Goal: Download file/media

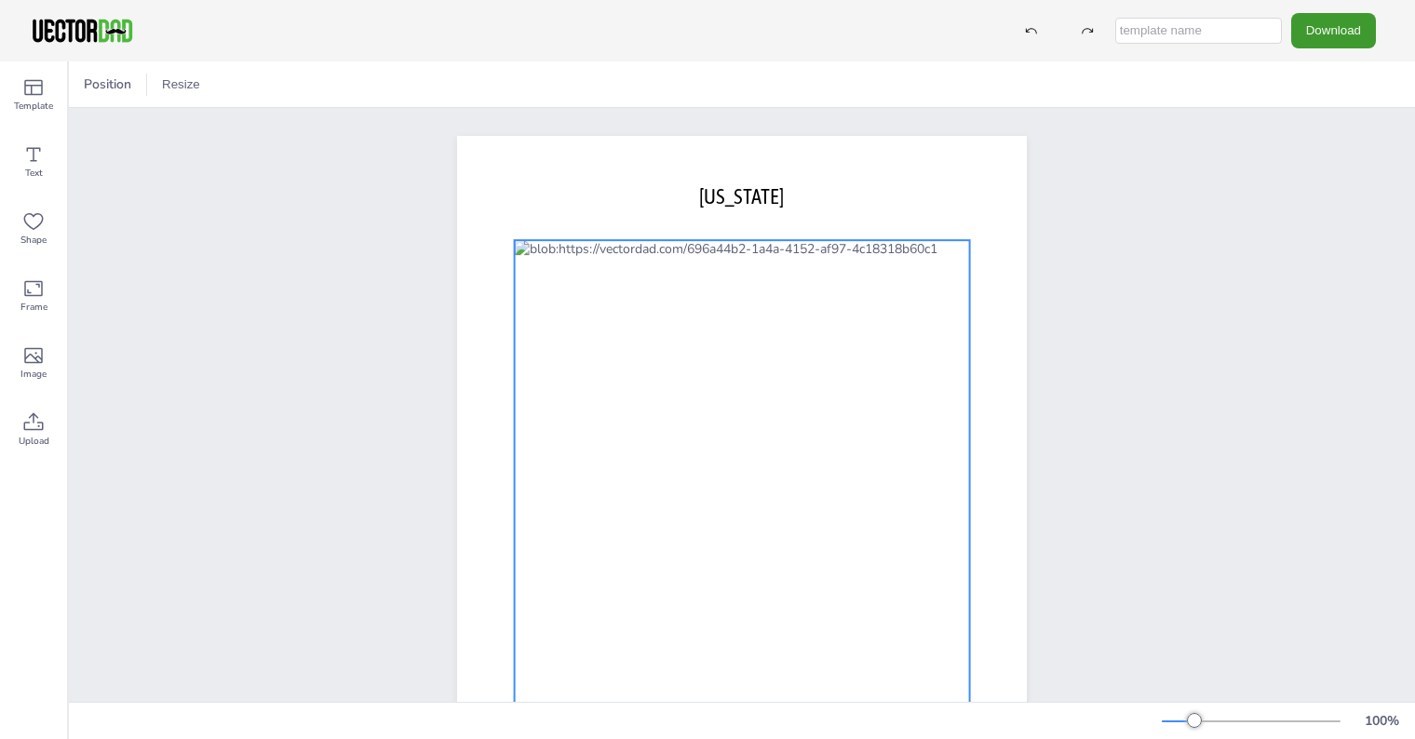
click at [622, 378] on div at bounding box center [742, 504] width 455 height 528
click at [117, 88] on div at bounding box center [121, 85] width 22 height 22
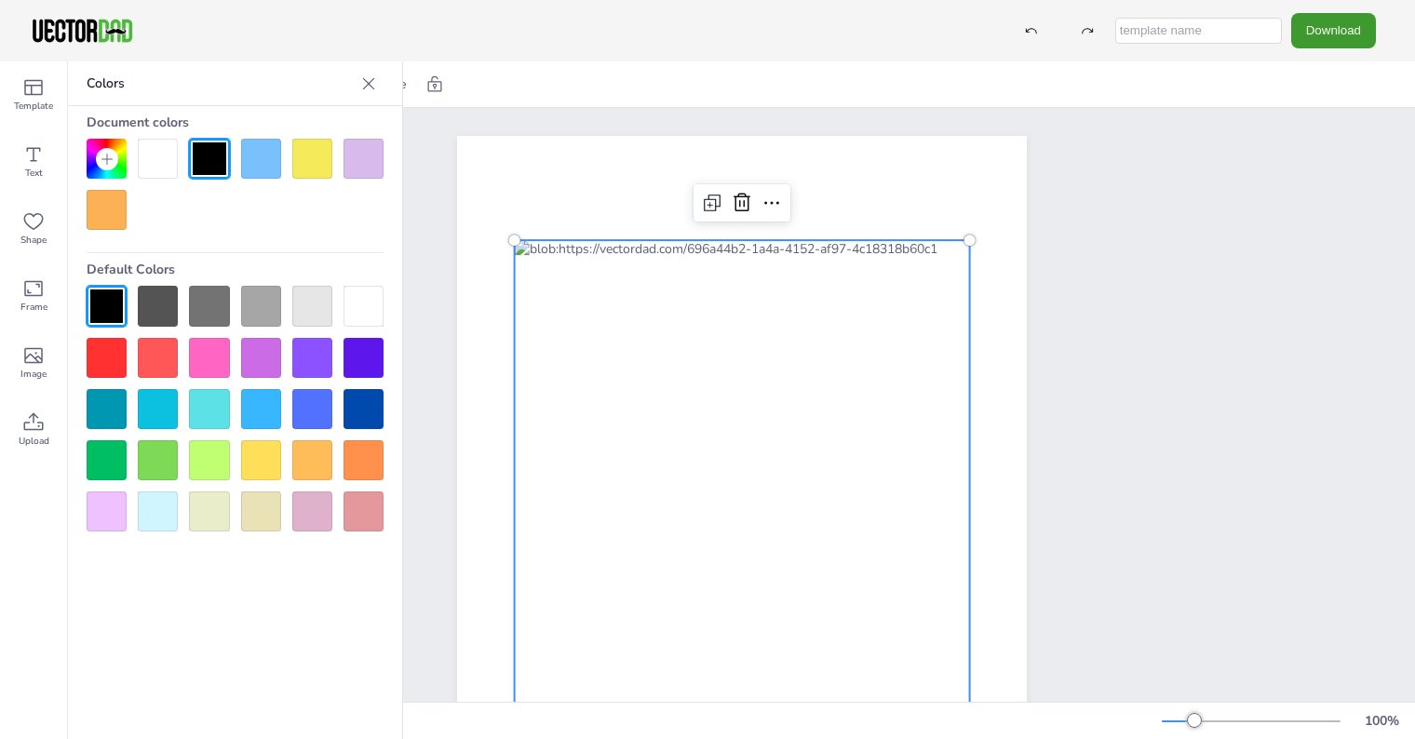
click at [319, 314] on div at bounding box center [312, 306] width 40 height 40
click at [313, 157] on div at bounding box center [312, 159] width 40 height 40
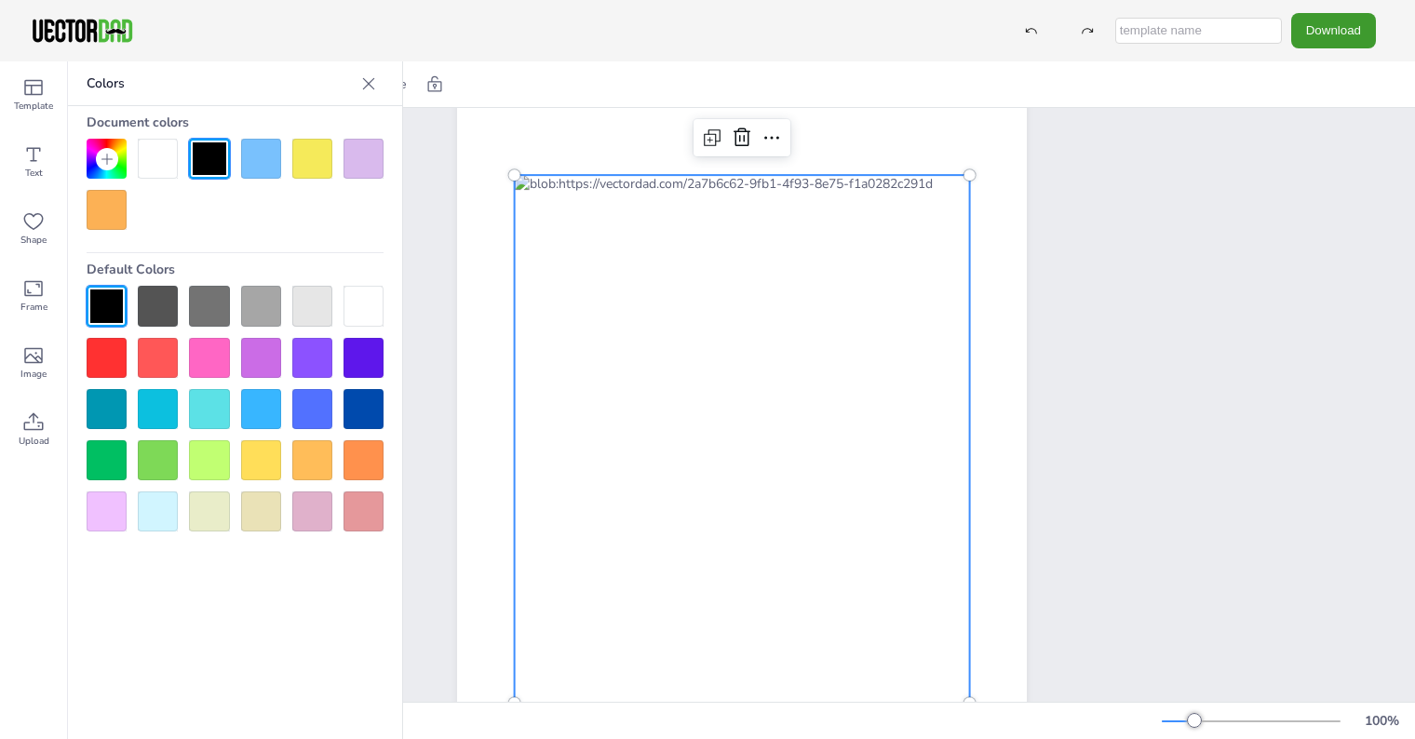
scroll to position [186, 0]
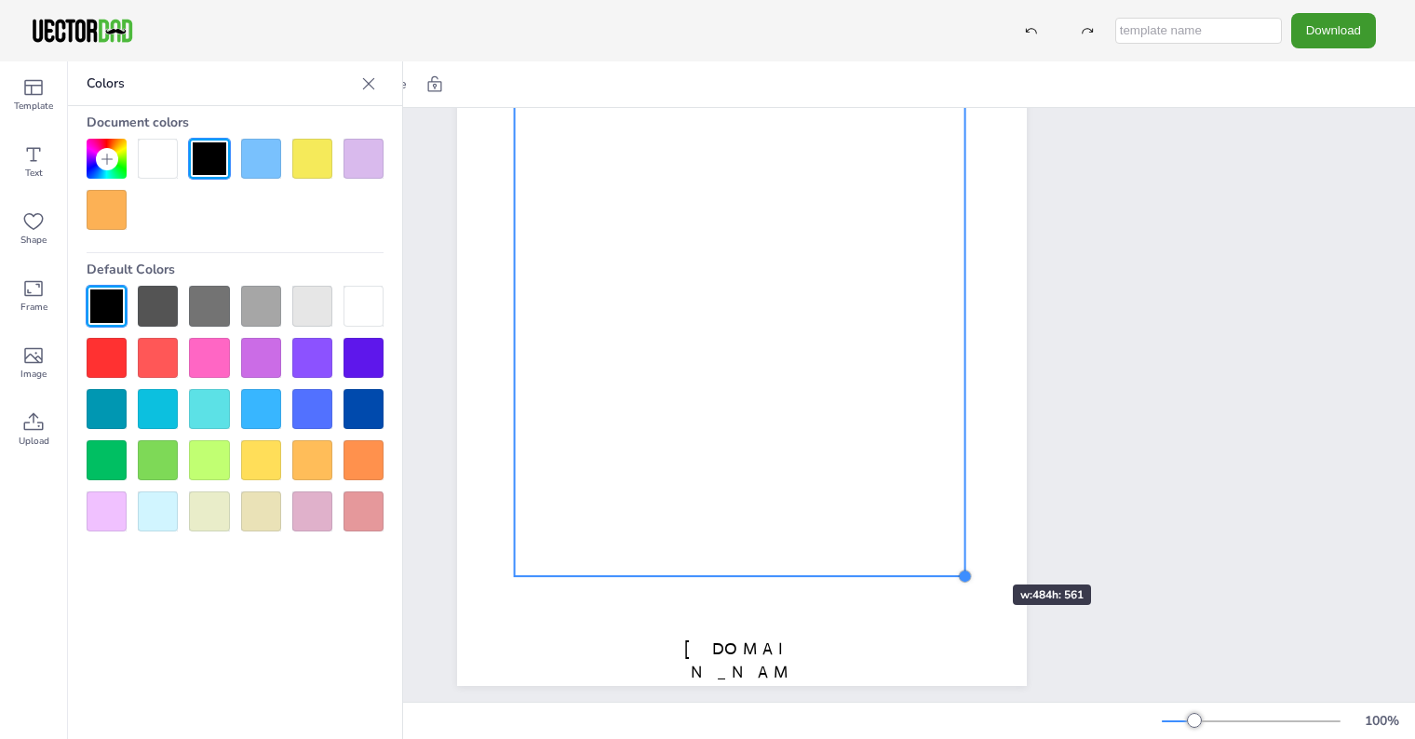
drag, startPoint x: 962, startPoint y: 575, endPoint x: 957, endPoint y: 551, distance: 23.7
click at [957, 551] on div "[DOMAIN_NAME] [US_STATE]" at bounding box center [742, 318] width 570 height 737
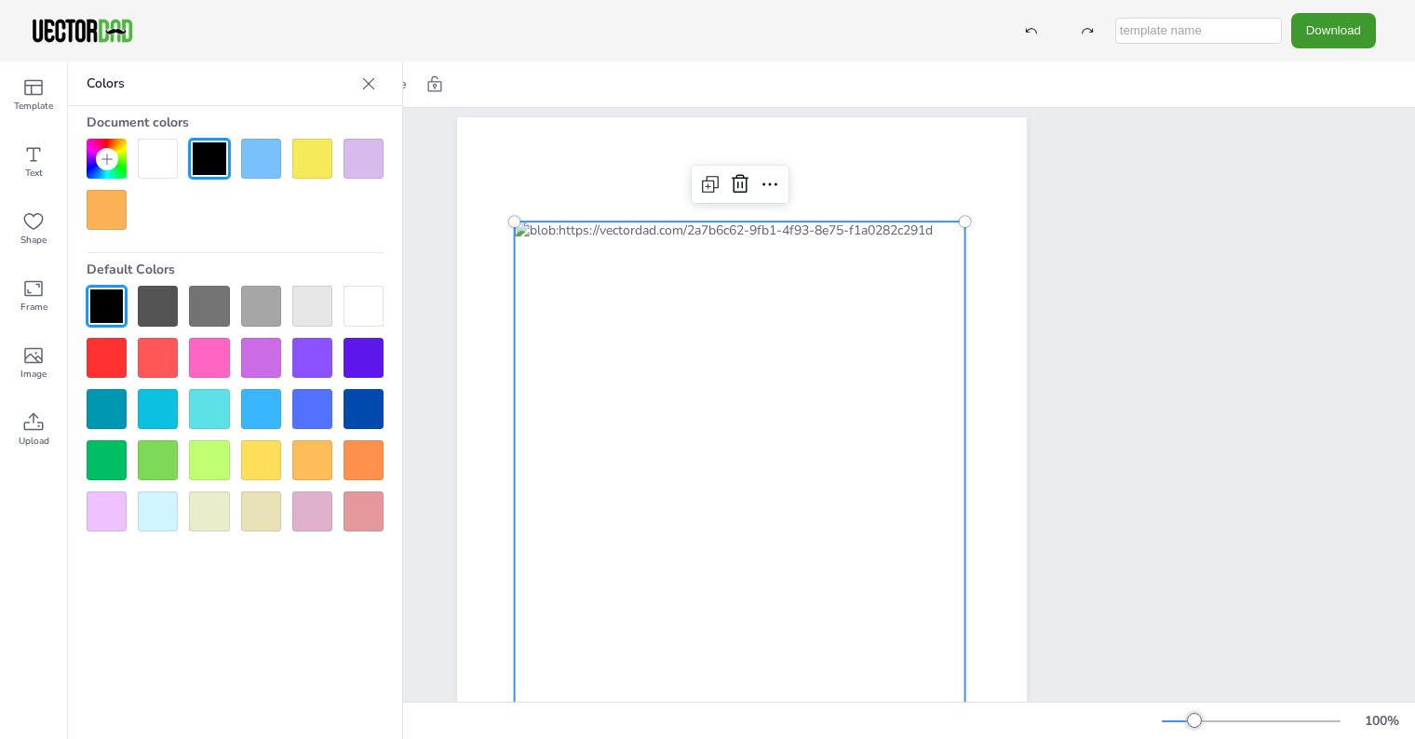
scroll to position [0, 0]
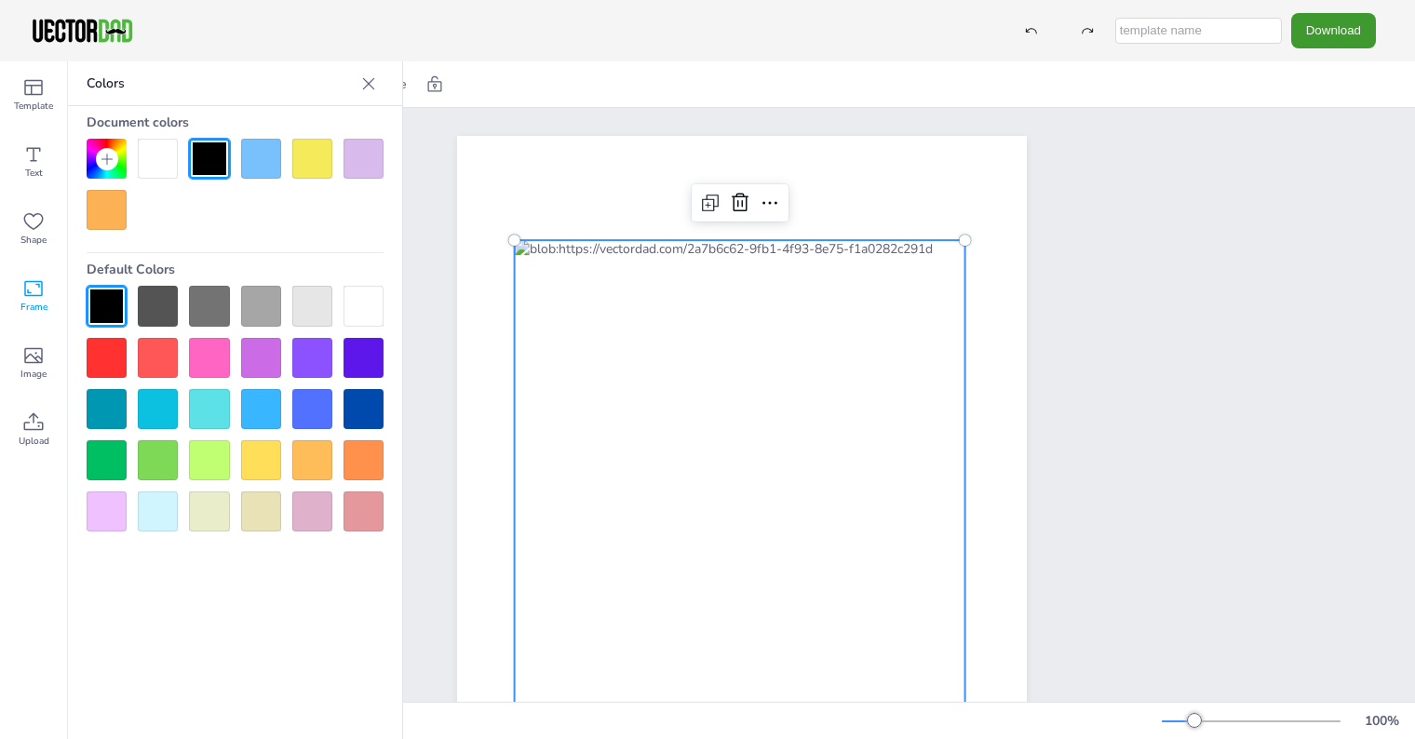
click at [34, 283] on icon at bounding box center [33, 289] width 22 height 22
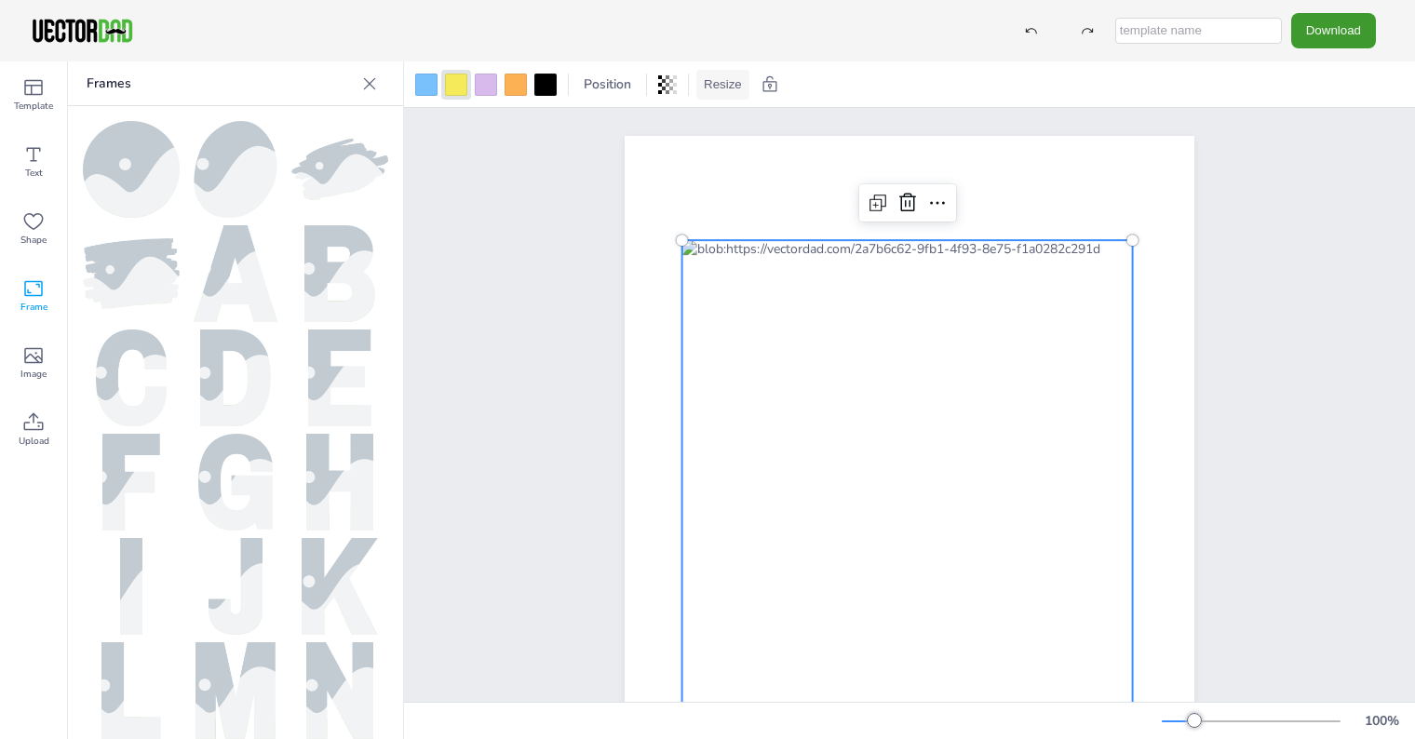
click at [715, 85] on button "Resize" at bounding box center [723, 85] width 53 height 30
click at [610, 85] on span "Position" at bounding box center [607, 84] width 55 height 18
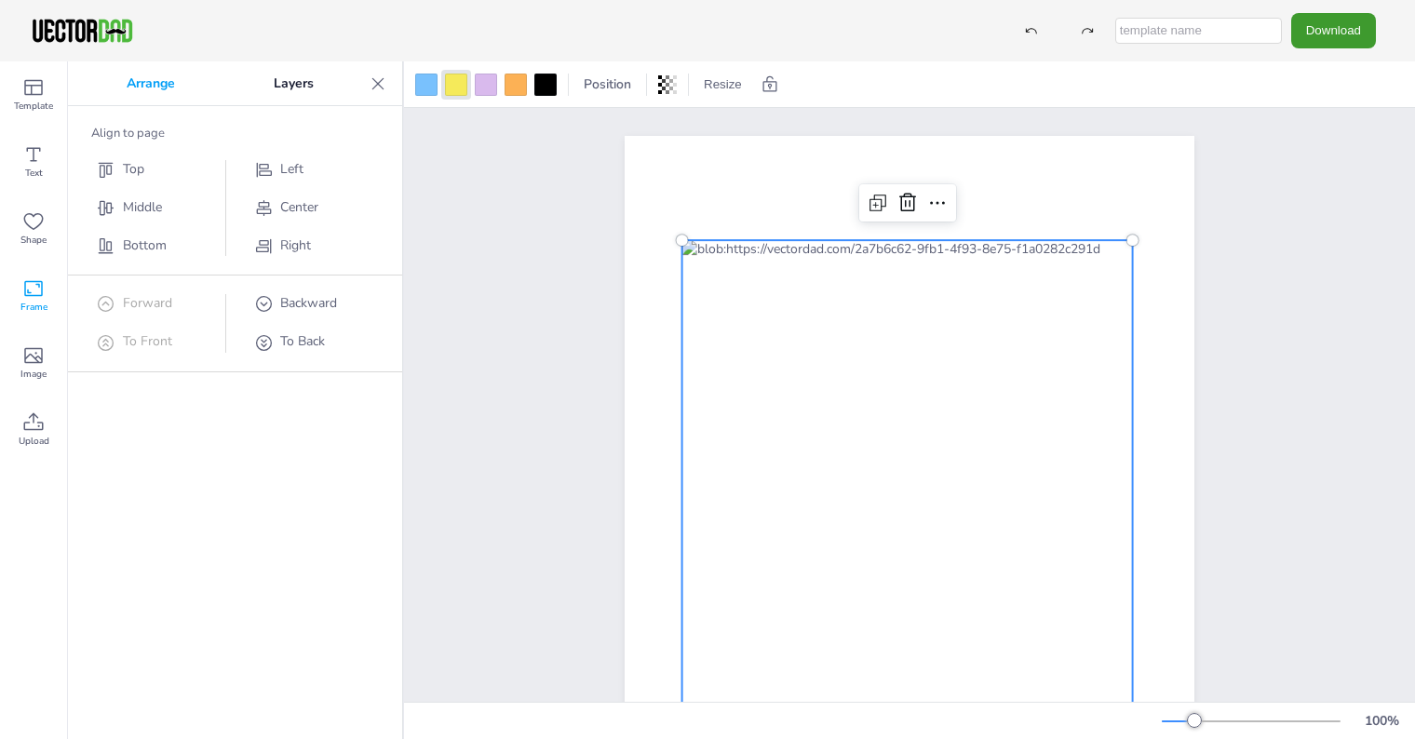
click at [305, 84] on p "Layers" at bounding box center [293, 83] width 139 height 45
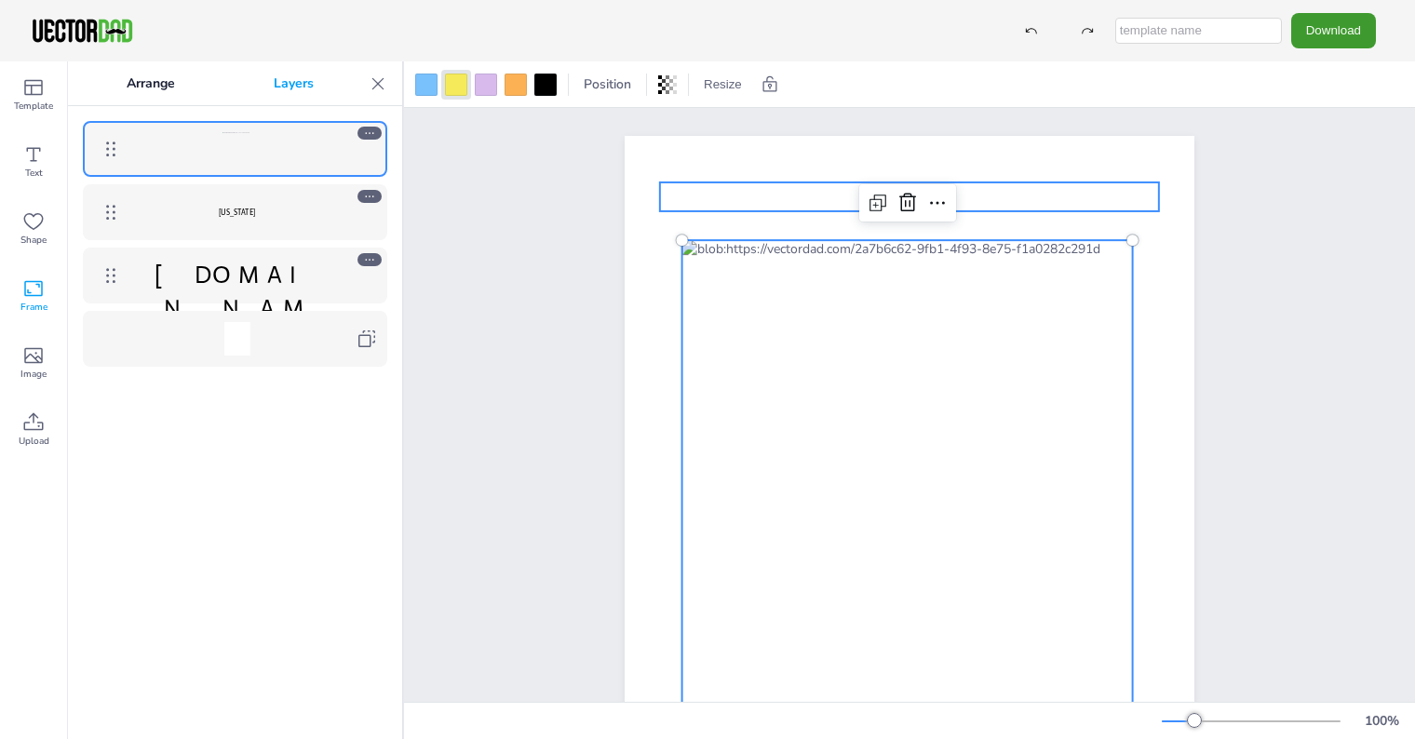
click at [267, 206] on p "[US_STATE]" at bounding box center [236, 212] width 215 height 12
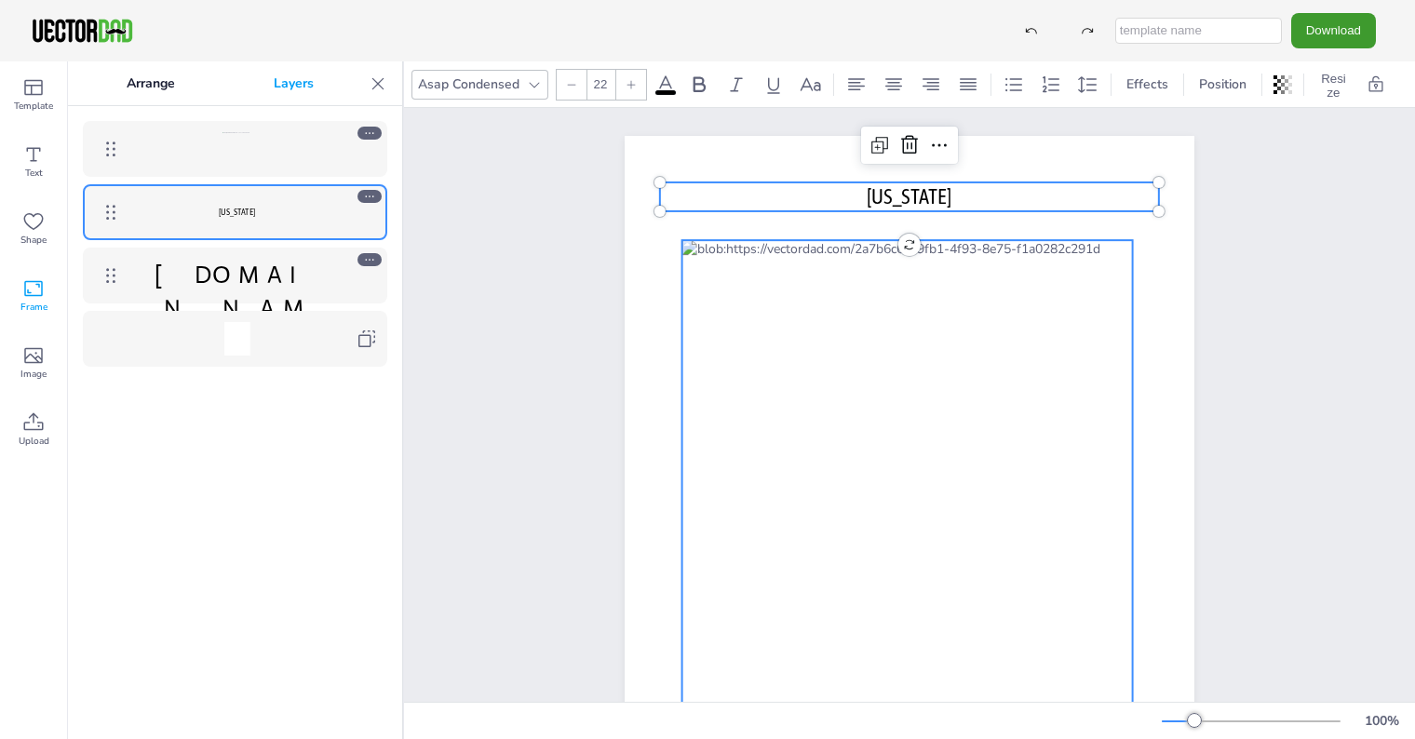
click at [243, 148] on div at bounding box center [237, 149] width 29 height 34
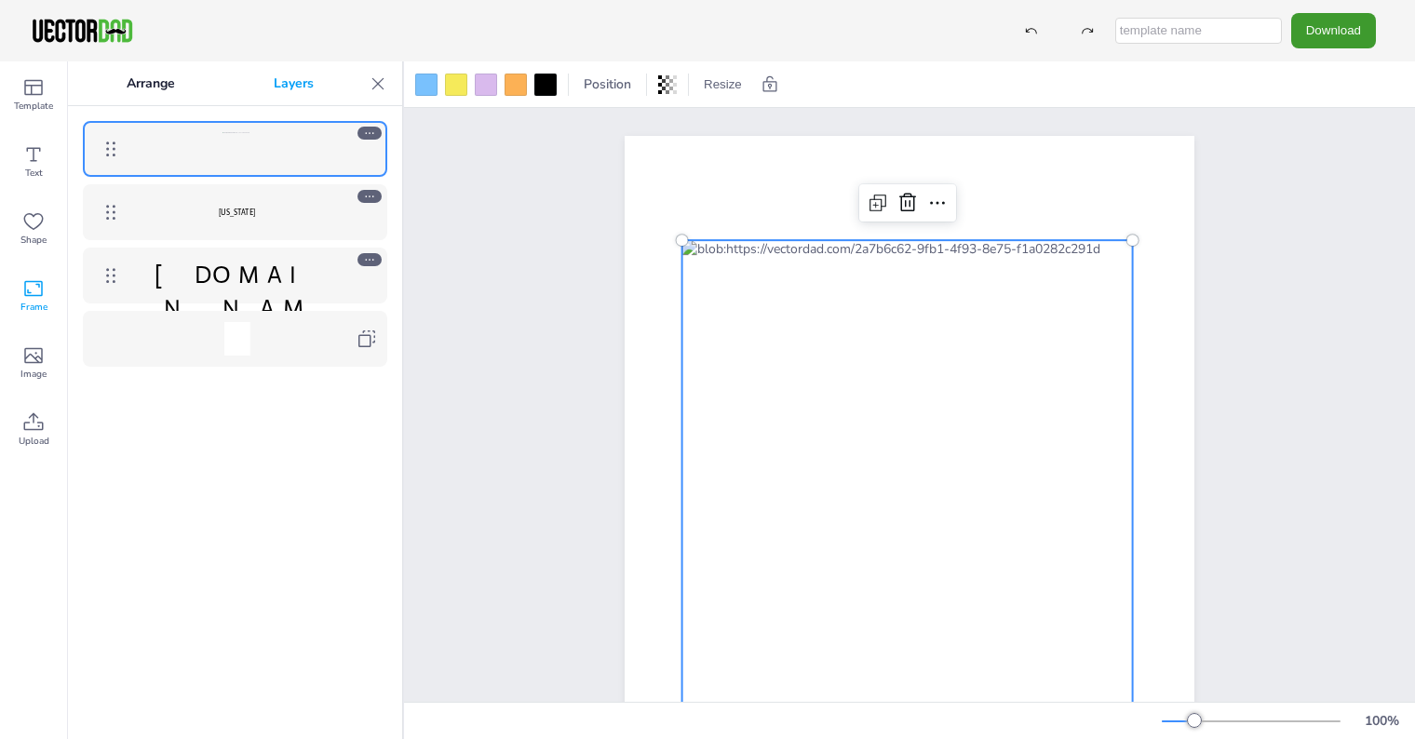
click at [261, 339] on div at bounding box center [236, 339] width 215 height 34
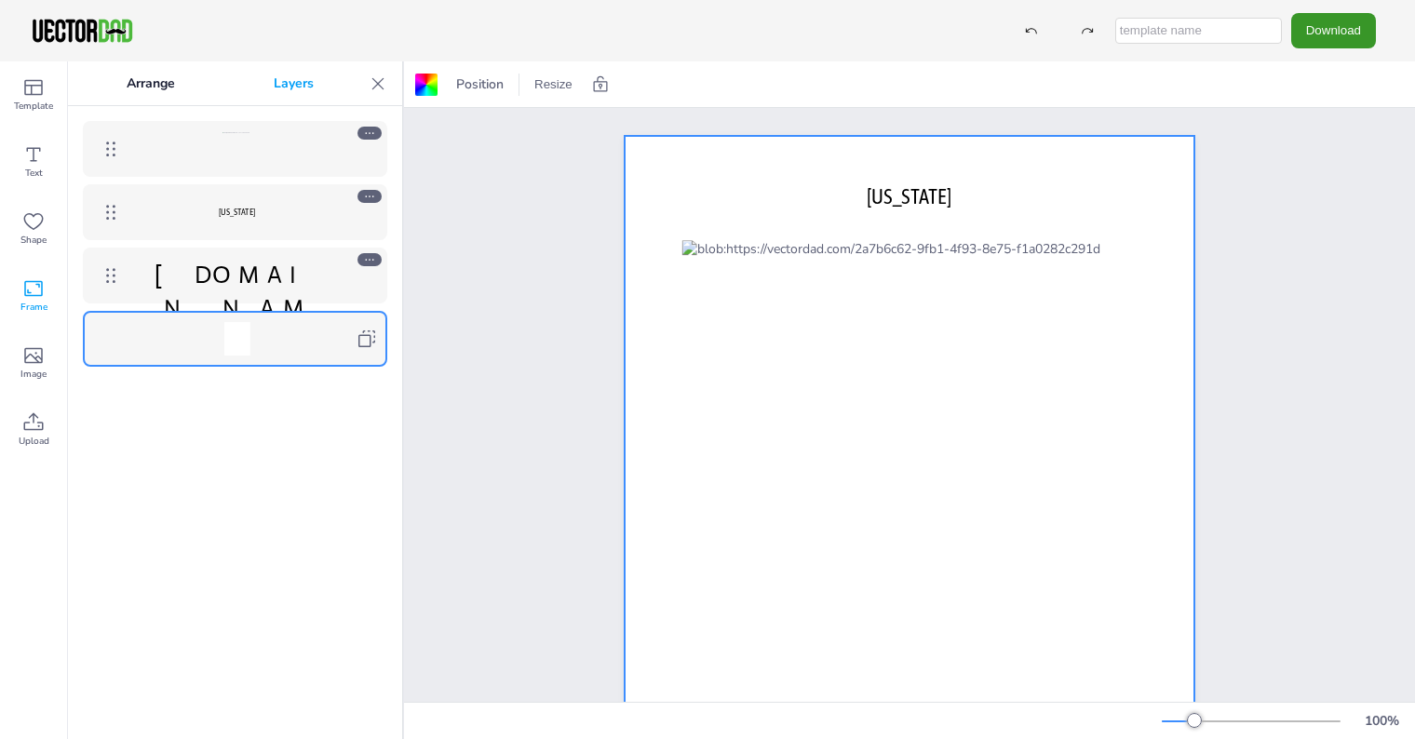
click at [1341, 28] on button "Download" at bounding box center [1334, 30] width 85 height 34
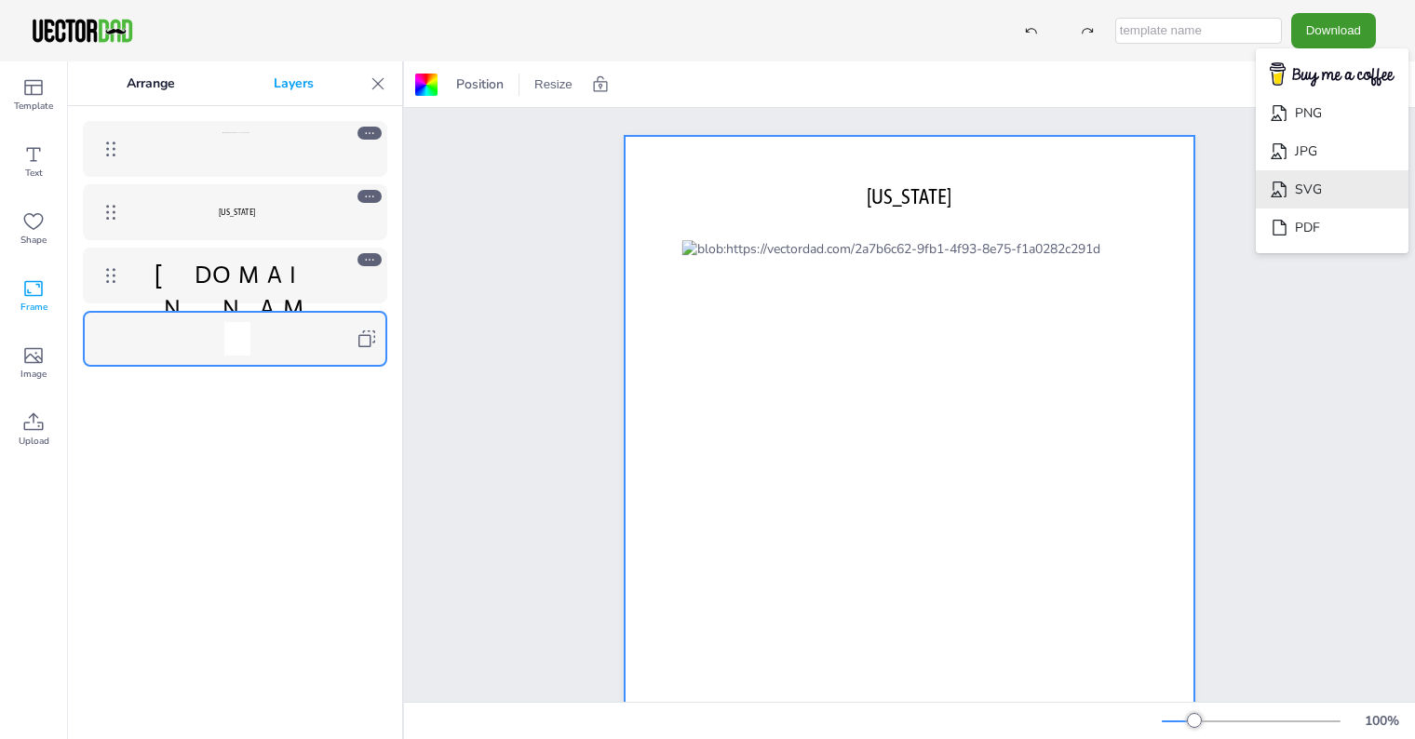
click at [1309, 187] on li "SVG" at bounding box center [1332, 189] width 153 height 38
